Goal: Transaction & Acquisition: Purchase product/service

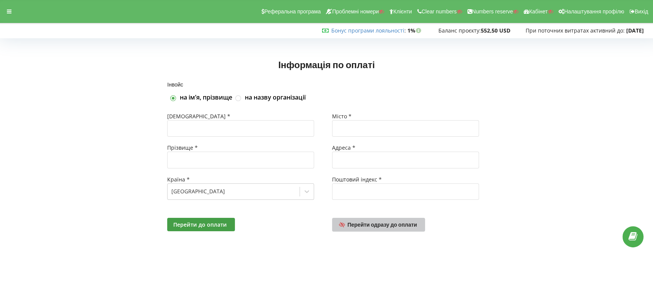
click at [385, 226] on span "Перейти одразу до оплати" at bounding box center [382, 224] width 70 height 7
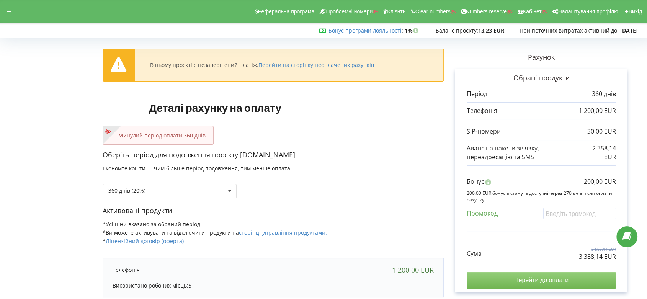
click at [533, 280] on input "Перейти до оплати" at bounding box center [540, 280] width 149 height 16
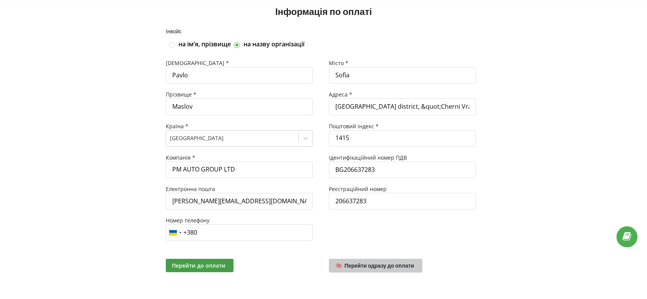
click at [371, 264] on span "Перейти одразу до оплати" at bounding box center [379, 265] width 70 height 7
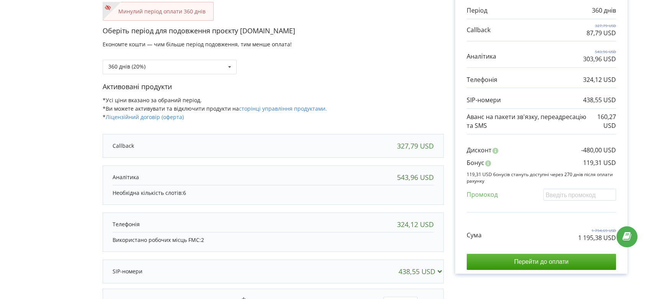
scroll to position [85, 0]
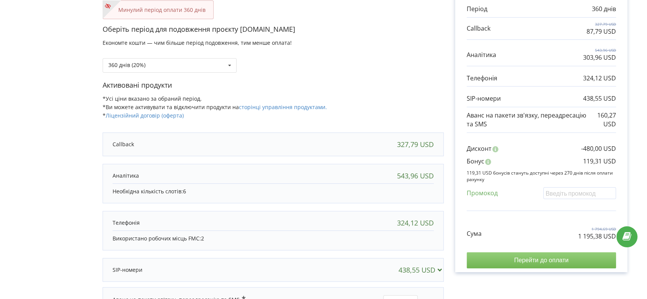
click at [538, 258] on input "Перейти до оплати" at bounding box center [540, 260] width 149 height 16
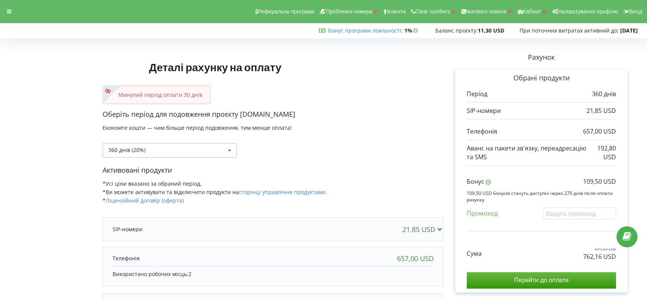
click at [231, 149] on icon at bounding box center [229, 150] width 11 height 14
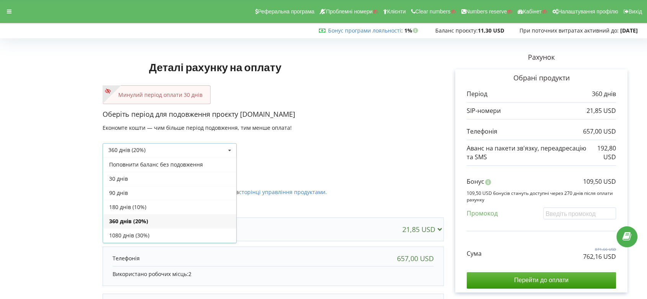
scroll to position [13, 0]
click at [217, 160] on div "30 днів" at bounding box center [169, 165] width 133 height 14
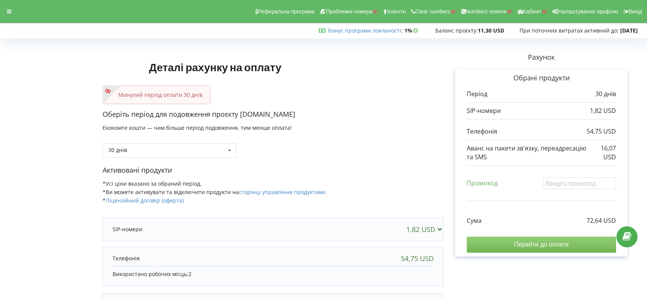
click at [542, 241] on input "Перейти до оплати" at bounding box center [540, 244] width 149 height 16
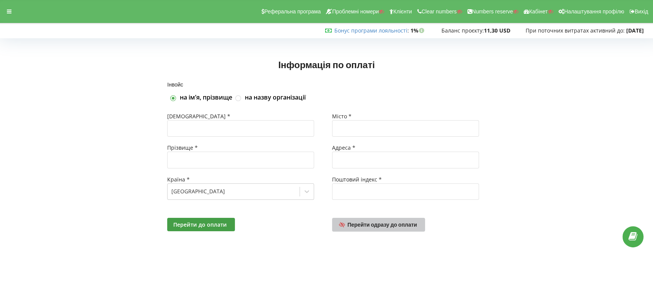
click at [389, 224] on span "Перейти одразу до оплати" at bounding box center [382, 224] width 70 height 7
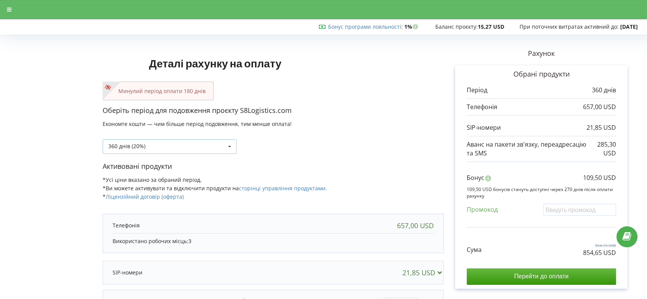
click at [230, 146] on icon at bounding box center [229, 147] width 11 height 14
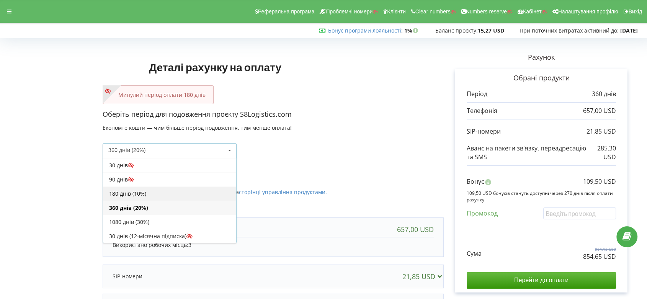
click at [197, 189] on div "180 днів (10%)" at bounding box center [169, 193] width 133 height 14
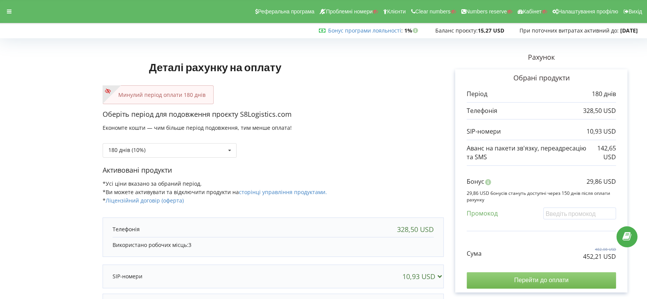
click at [539, 280] on input "Перейти до оплати" at bounding box center [540, 280] width 149 height 16
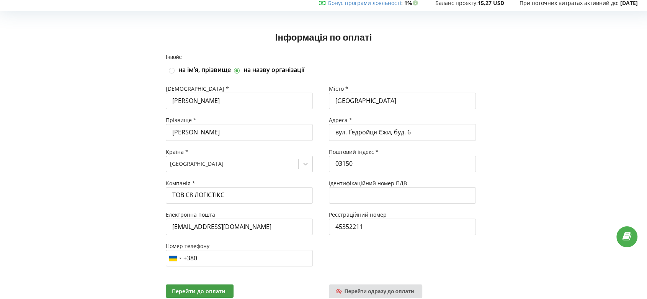
scroll to position [53, 0]
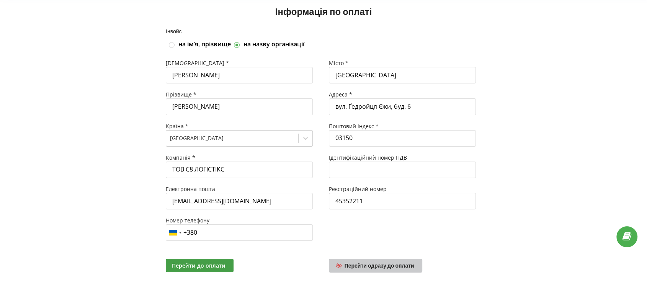
click at [380, 264] on span "Перейти одразу до оплати" at bounding box center [379, 265] width 70 height 7
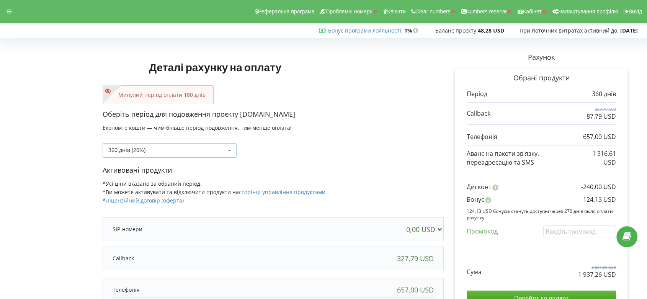
click at [230, 151] on icon at bounding box center [229, 150] width 11 height 14
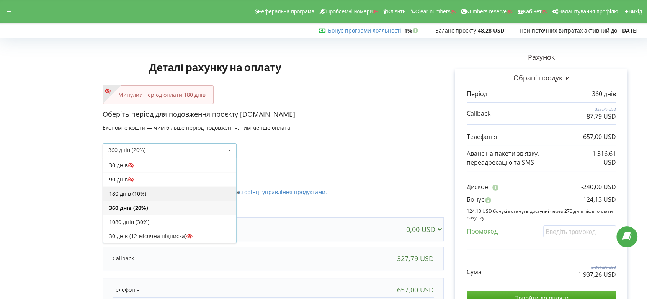
click at [199, 192] on div "180 днів (10%)" at bounding box center [169, 193] width 133 height 14
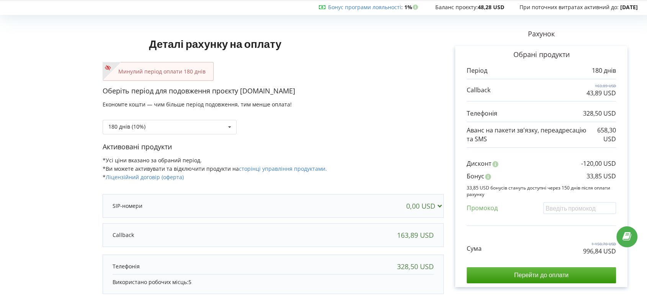
scroll to position [42, 0]
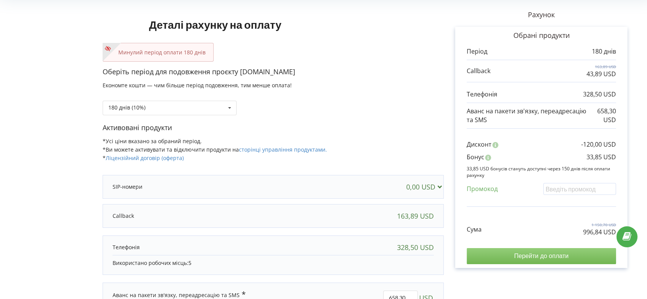
click at [551, 256] on input "Перейти до оплати" at bounding box center [540, 256] width 149 height 16
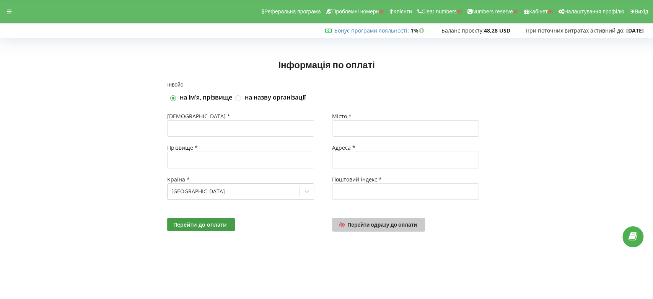
click at [394, 226] on span "Перейти одразу до оплати" at bounding box center [382, 224] width 70 height 7
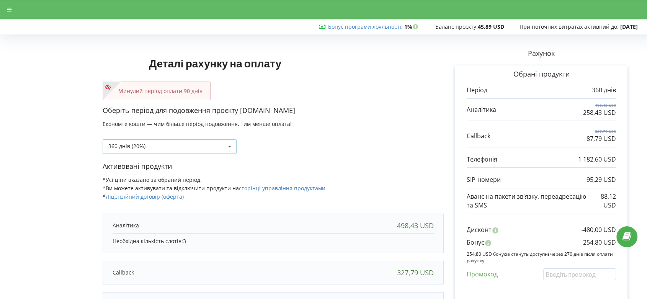
click at [231, 145] on icon at bounding box center [229, 147] width 11 height 14
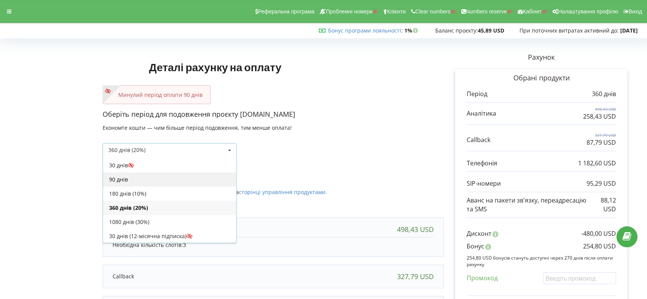
click at [204, 177] on div "90 днів" at bounding box center [169, 179] width 133 height 14
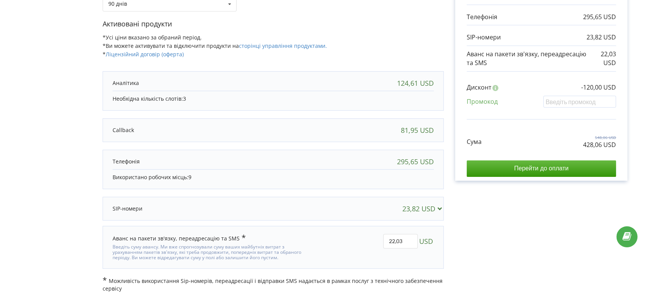
scroll to position [147, 0]
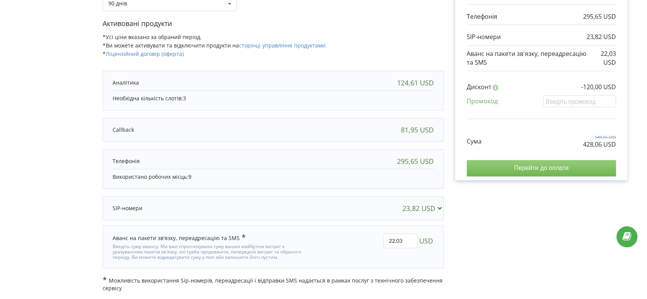
click at [557, 169] on input "Перейти до оплати" at bounding box center [540, 168] width 149 height 16
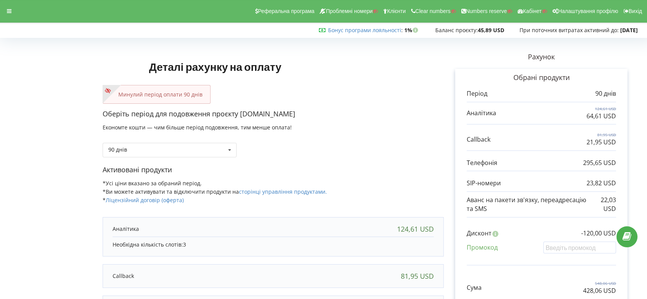
scroll to position [0, 0]
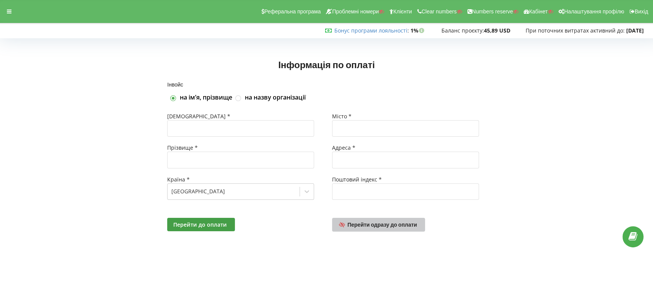
click at [394, 226] on span "Перейти одразу до оплати" at bounding box center [382, 224] width 70 height 7
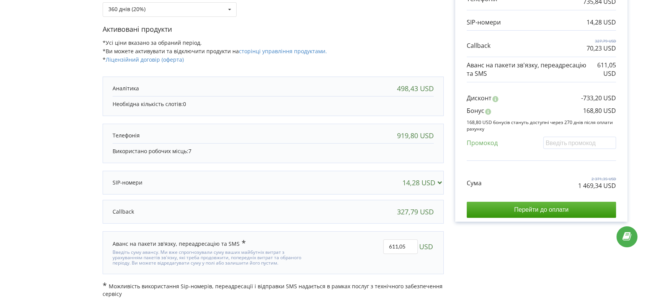
scroll to position [147, 0]
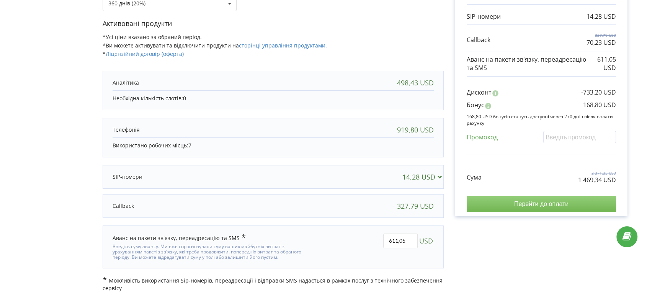
click at [554, 201] on input "Перейти до оплати" at bounding box center [540, 204] width 149 height 16
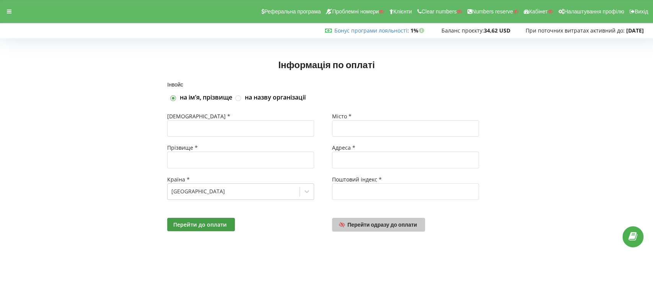
click at [376, 223] on span "Перейти одразу до оплати" at bounding box center [382, 224] width 70 height 7
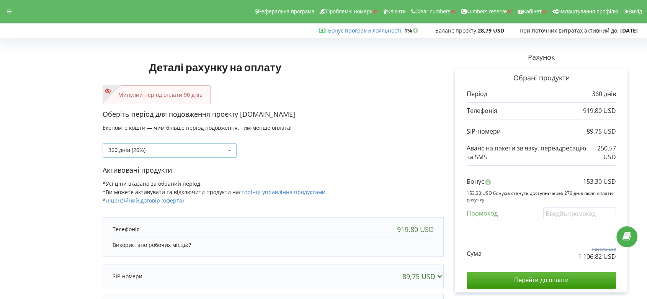
click at [231, 149] on icon at bounding box center [229, 150] width 11 height 14
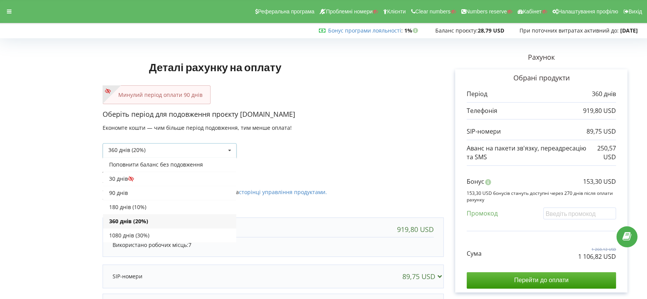
scroll to position [13, 0]
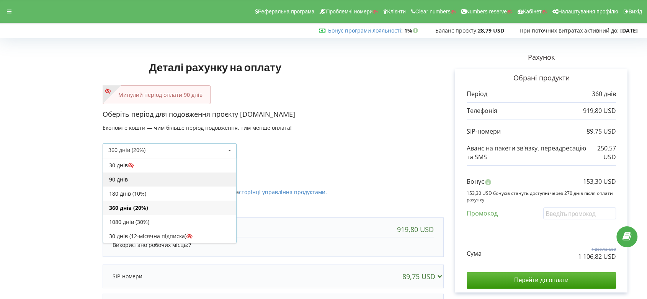
click at [187, 174] on div "90 днів" at bounding box center [169, 179] width 133 height 14
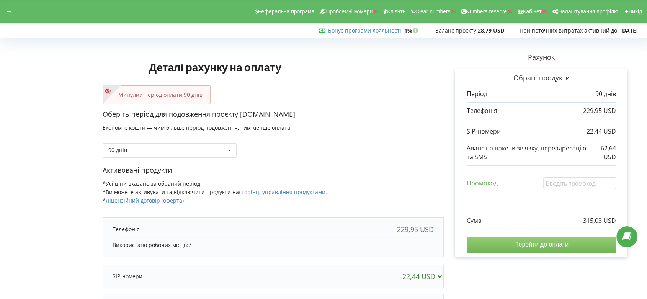
click at [550, 244] on input "Перейти до оплати" at bounding box center [540, 244] width 149 height 16
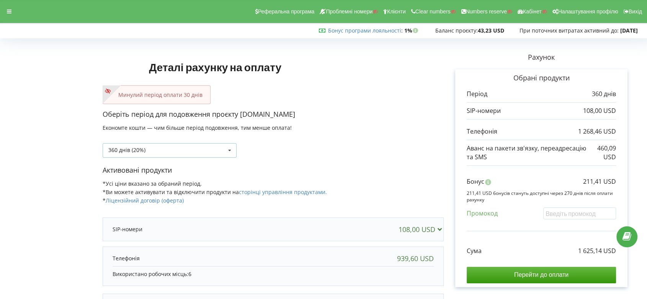
click at [230, 150] on icon at bounding box center [229, 150] width 11 height 14
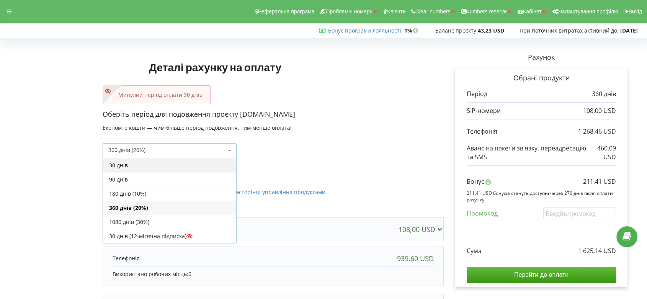
click at [205, 165] on div "30 днів" at bounding box center [169, 165] width 133 height 14
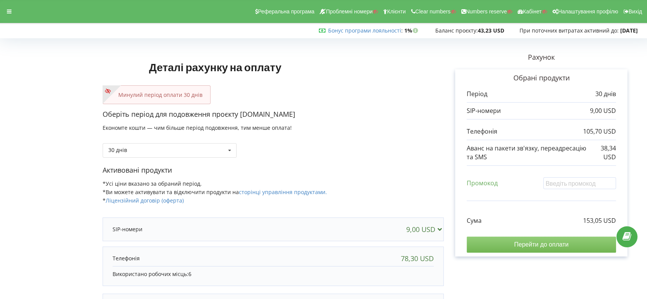
click at [544, 242] on input "Перейти до оплати" at bounding box center [540, 244] width 149 height 16
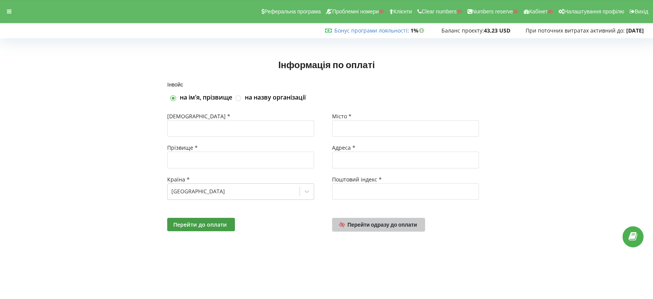
click at [389, 227] on link "Перейти одразу до оплати" at bounding box center [378, 225] width 93 height 14
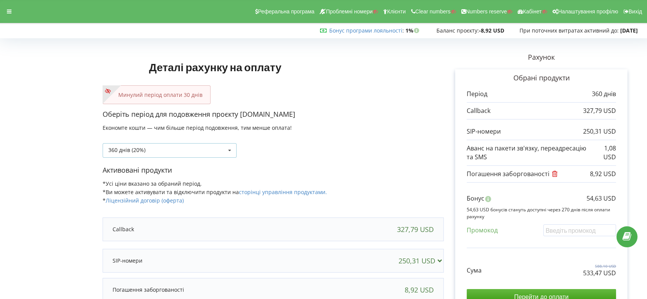
click at [230, 149] on icon at bounding box center [229, 150] width 11 height 14
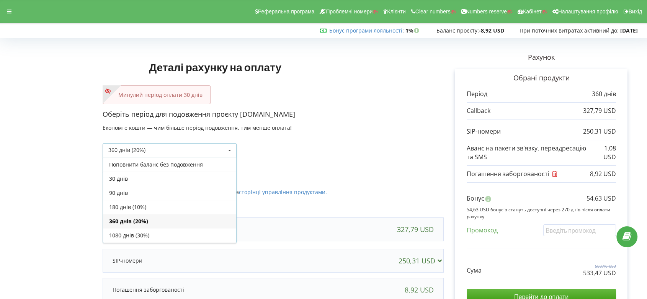
scroll to position [13, 0]
click at [209, 171] on div "30 днів" at bounding box center [169, 165] width 133 height 14
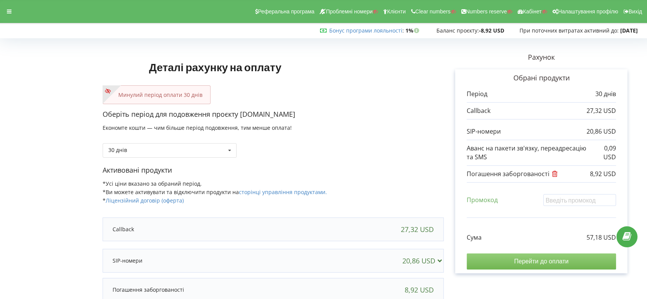
click at [533, 261] on input "Перейти до оплати" at bounding box center [540, 261] width 149 height 16
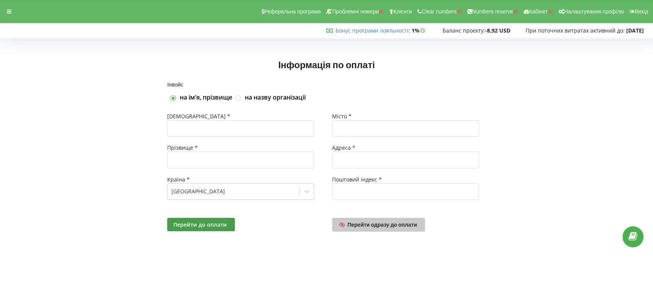
click at [398, 226] on span "Перейти одразу до оплати" at bounding box center [382, 224] width 70 height 7
click at [389, 225] on span "Перейти одразу до оплати" at bounding box center [382, 224] width 70 height 7
click at [386, 225] on span "Перейти одразу до оплати" at bounding box center [382, 224] width 70 height 7
click at [384, 225] on span "Перейти одразу до оплати" at bounding box center [382, 224] width 70 height 7
click at [587, 157] on div "Інвойс на імʼя, прізвище на назву організації Імʼя * Прізвище * Країна * Ukrain…" at bounding box center [326, 166] width 637 height 168
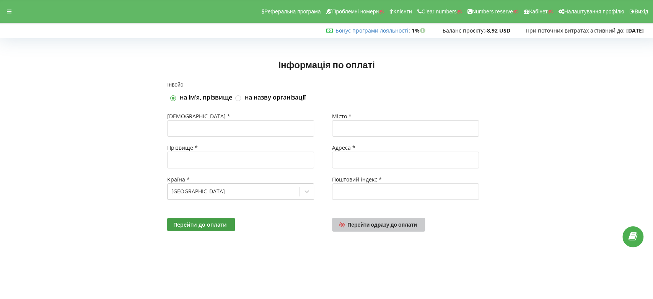
click at [395, 228] on link "Перейти одразу до оплати" at bounding box center [378, 225] width 93 height 14
click at [392, 226] on span "Перейти одразу до оплати" at bounding box center [382, 224] width 70 height 7
click at [398, 225] on span "Перейти одразу до оплати" at bounding box center [382, 224] width 70 height 7
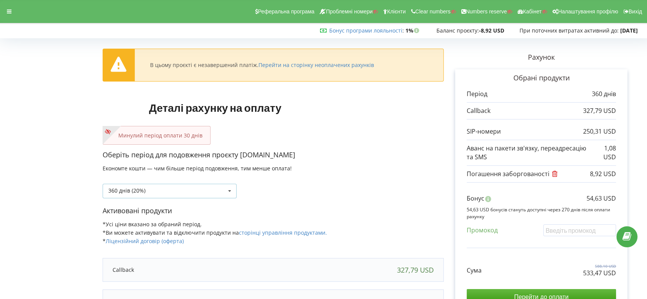
click at [230, 191] on icon at bounding box center [229, 191] width 11 height 14
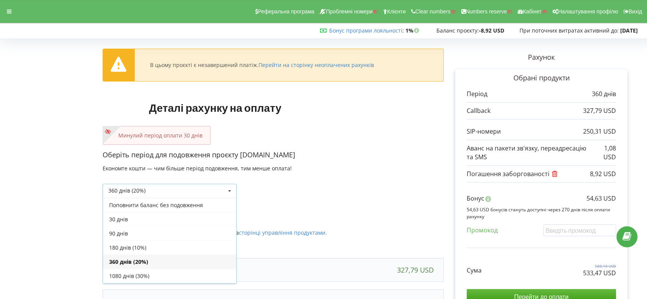
scroll to position [13, 0]
click at [207, 207] on div "30 днів" at bounding box center [169, 206] width 133 height 14
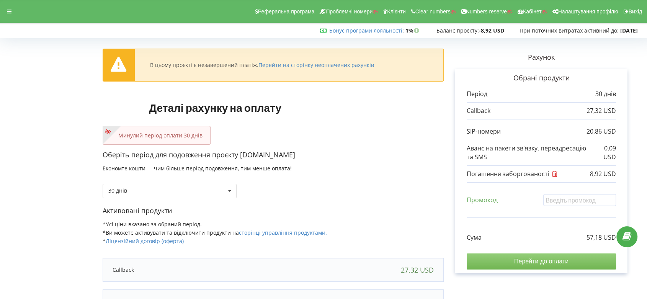
click at [559, 259] on input "Перейти до оплати" at bounding box center [540, 261] width 149 height 16
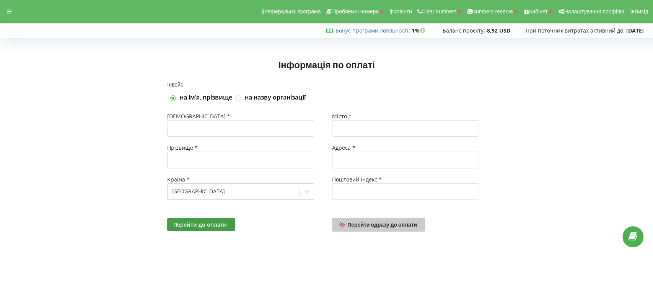
click at [382, 227] on link "Перейти одразу до оплати" at bounding box center [378, 225] width 93 height 14
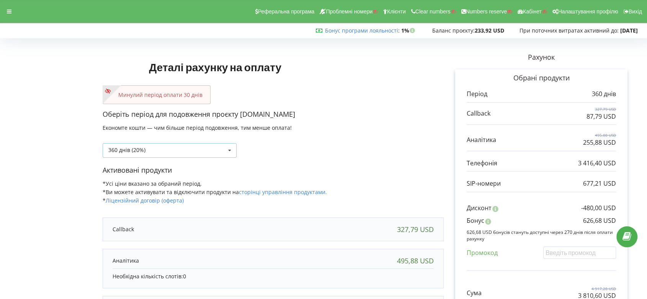
click at [231, 149] on icon at bounding box center [229, 150] width 11 height 14
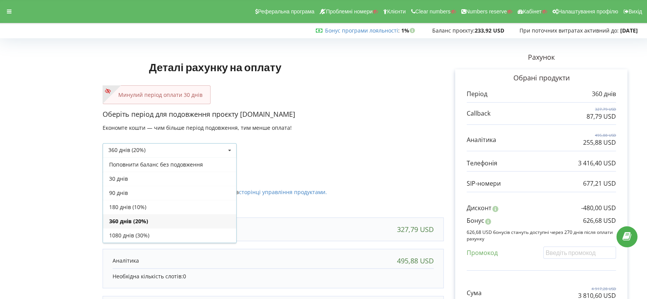
scroll to position [13, 0]
click at [197, 163] on div "30 днів" at bounding box center [169, 165] width 133 height 14
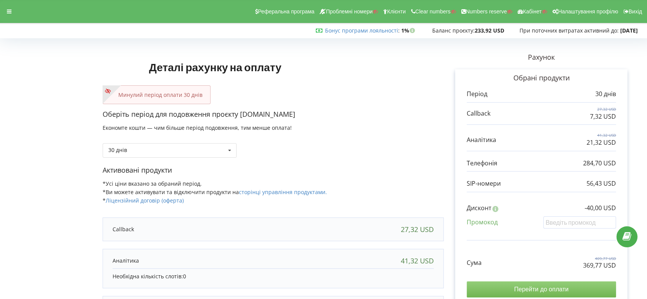
click at [557, 288] on input "Перейти до оплати" at bounding box center [540, 289] width 149 height 16
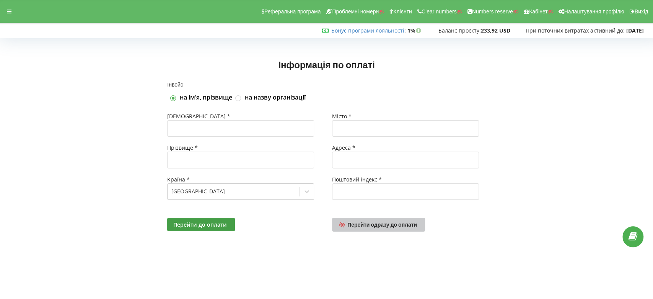
click at [391, 226] on span "Перейти одразу до оплати" at bounding box center [382, 224] width 70 height 7
click at [394, 224] on span "Перейти одразу до оплати" at bounding box center [382, 224] width 70 height 7
